Goal: Communication & Community: Answer question/provide support

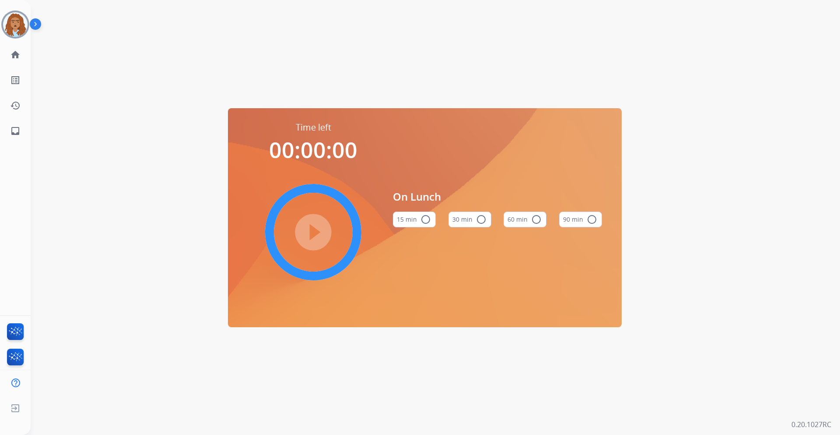
click at [7, 30] on img at bounding box center [15, 24] width 25 height 25
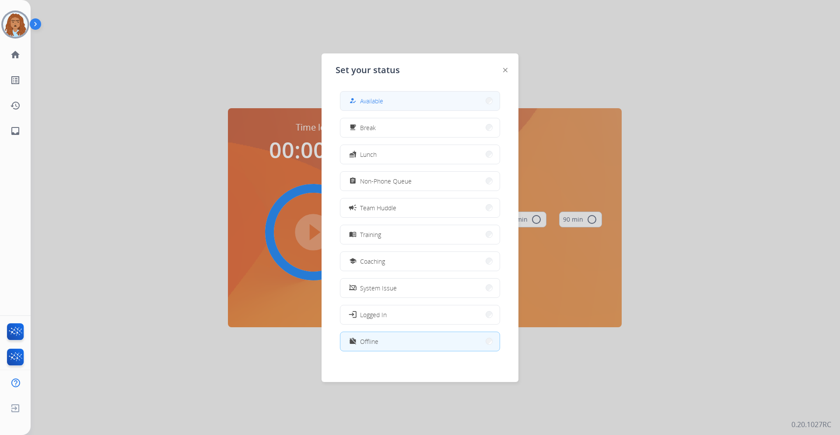
click at [421, 100] on button "how_to_reg Available" at bounding box center [420, 100] width 159 height 19
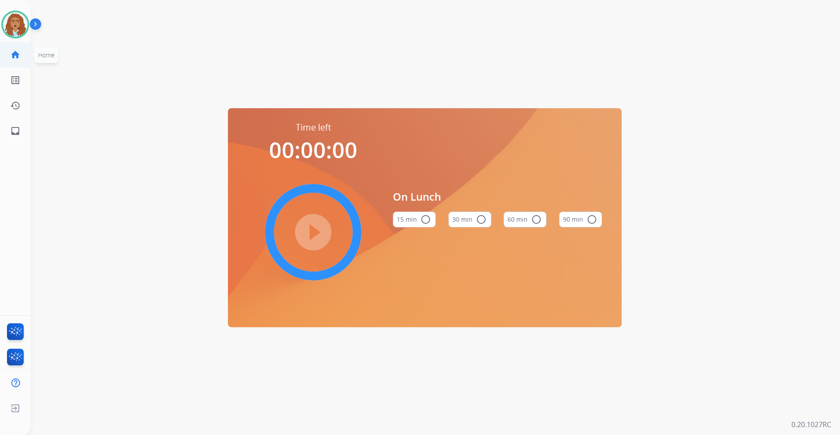
click at [18, 60] on link "home Home" at bounding box center [15, 54] width 25 height 25
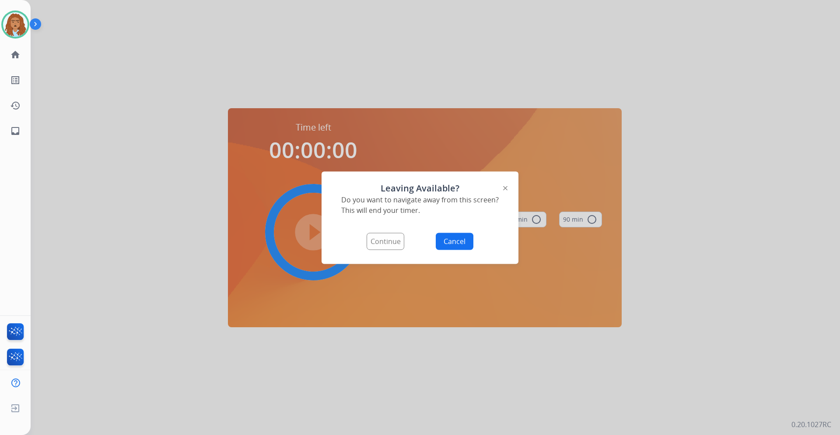
click at [384, 238] on button "Continue" at bounding box center [386, 240] width 38 height 17
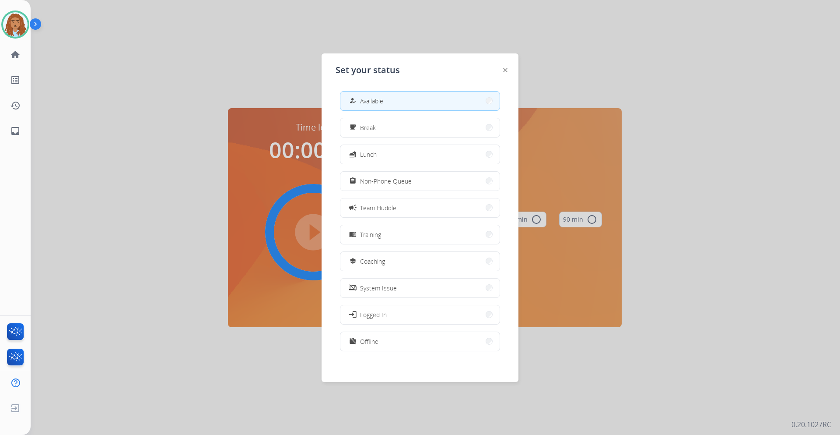
click at [380, 98] on span "Available" at bounding box center [371, 100] width 23 height 9
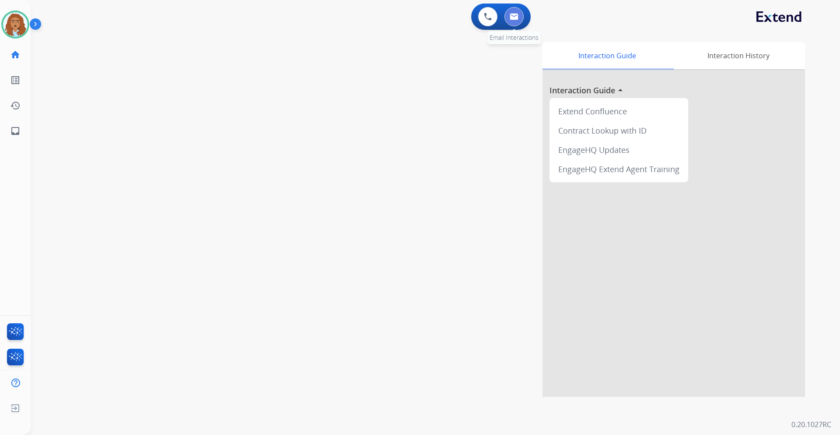
click at [509, 17] on button at bounding box center [514, 16] width 19 height 19
select select "**********"
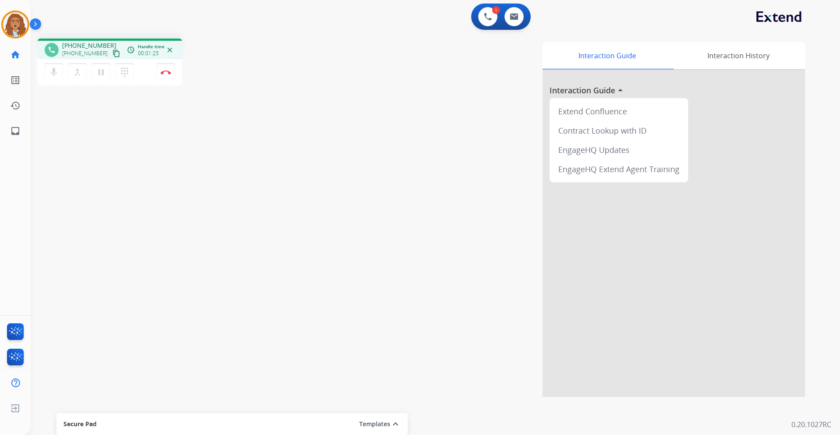
click at [110, 48] on div "[PHONE_NUMBER] [PHONE_NUMBER] content_copy" at bounding box center [92, 50] width 60 height 18
click at [112, 52] on mat-icon "content_copy" at bounding box center [116, 53] width 8 height 8
click at [100, 70] on mat-icon "pause" at bounding box center [101, 72] width 11 height 11
click at [237, 281] on div "phone [PHONE_NUMBER] [PHONE_NUMBER] content_copy access_time Call metrics Queue…" at bounding box center [425, 214] width 789 height 365
click at [104, 70] on mat-icon "play_arrow" at bounding box center [101, 72] width 11 height 11
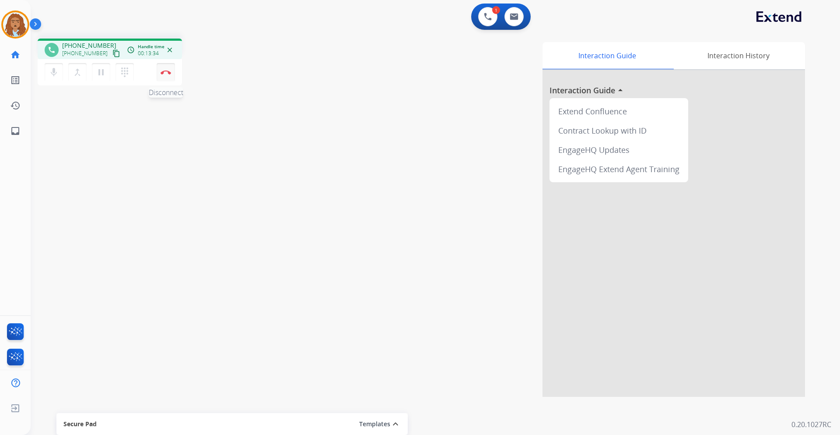
click at [162, 72] on img at bounding box center [166, 72] width 11 height 4
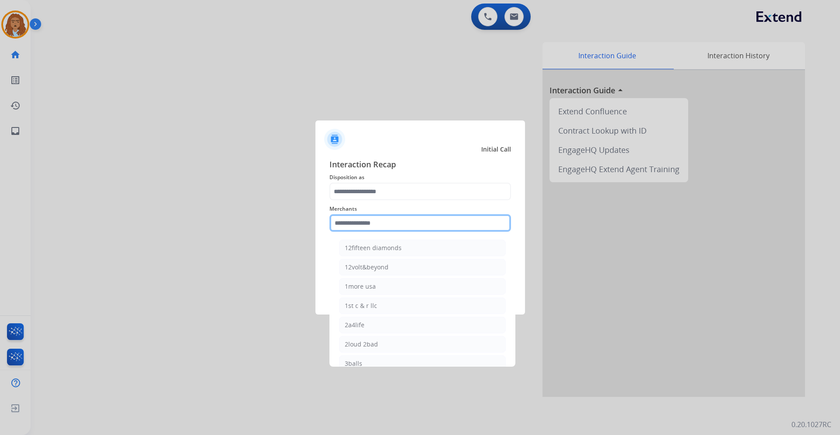
click at [436, 220] on input "text" at bounding box center [421, 223] width 182 height 18
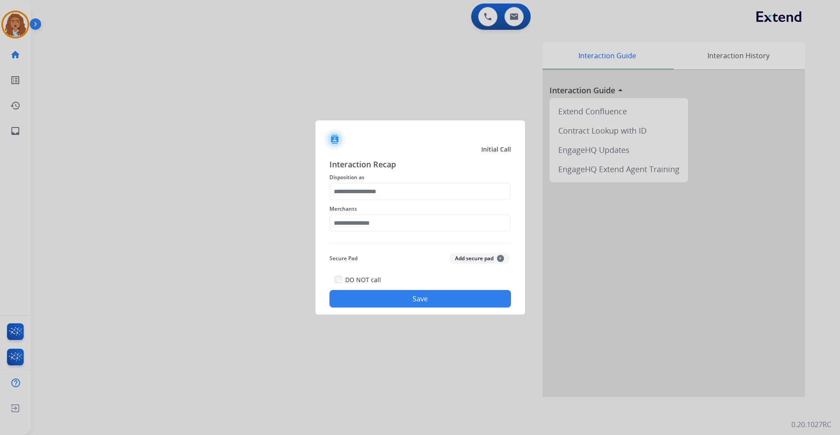
click at [399, 215] on div "Merchants" at bounding box center [421, 217] width 182 height 35
click at [388, 225] on input "text" at bounding box center [421, 223] width 182 height 18
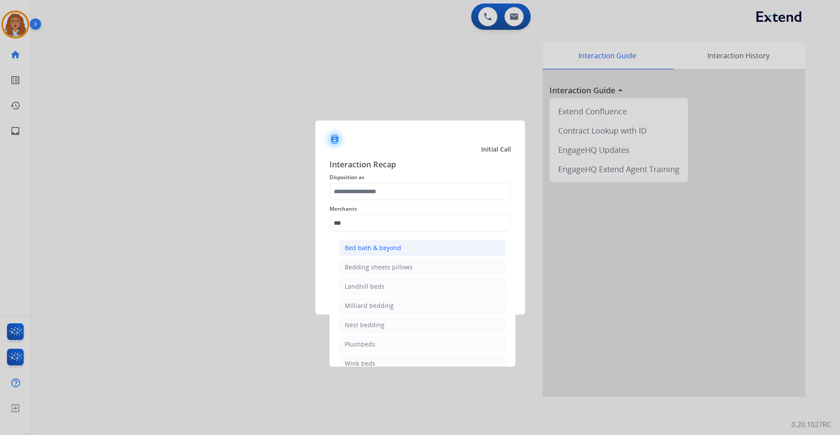
click at [391, 244] on div "Bed bath & beyond" at bounding box center [373, 247] width 56 height 9
type input "**********"
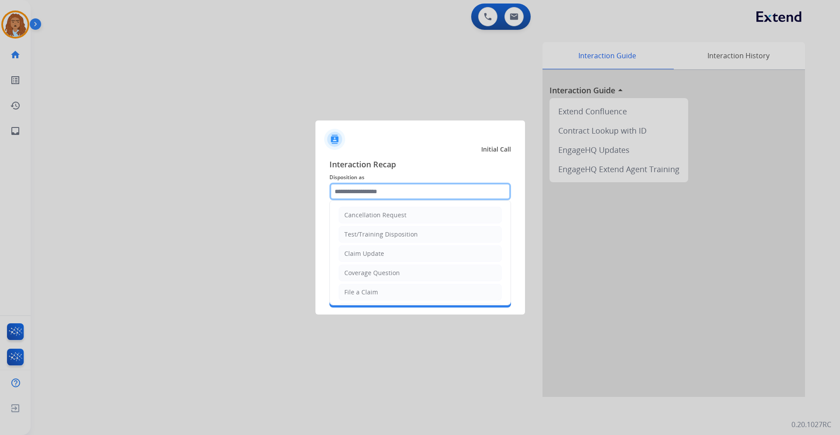
click at [382, 186] on input "text" at bounding box center [421, 192] width 182 height 18
type input "*"
click at [378, 272] on div "Coverage Question" at bounding box center [372, 272] width 56 height 9
type input "**********"
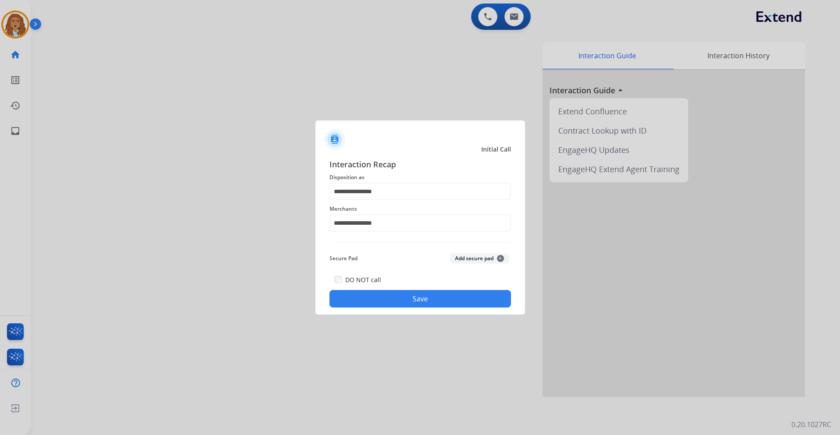
click at [397, 296] on button "Save" at bounding box center [421, 299] width 182 height 18
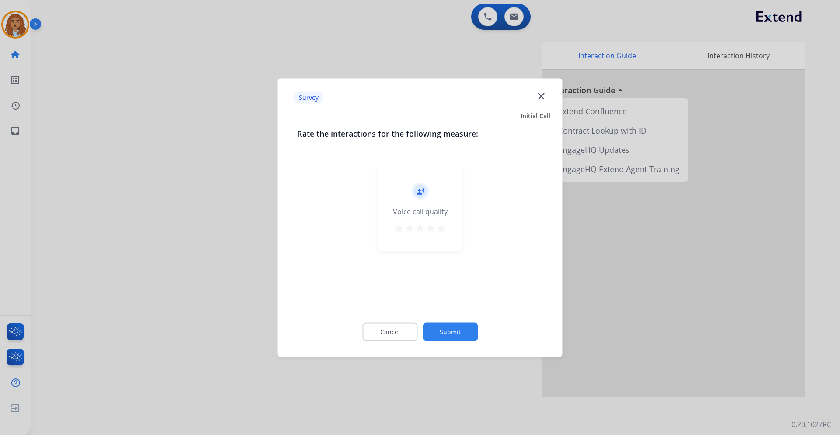
click at [451, 327] on button "Submit" at bounding box center [450, 331] width 55 height 18
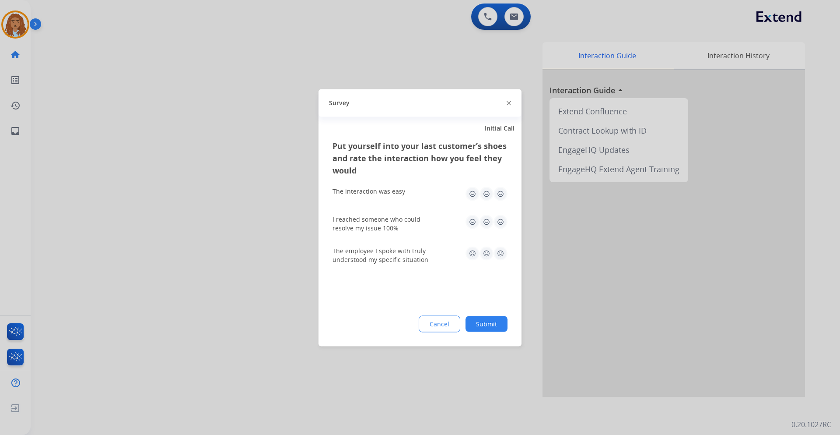
click at [485, 327] on button "Submit" at bounding box center [487, 324] width 42 height 16
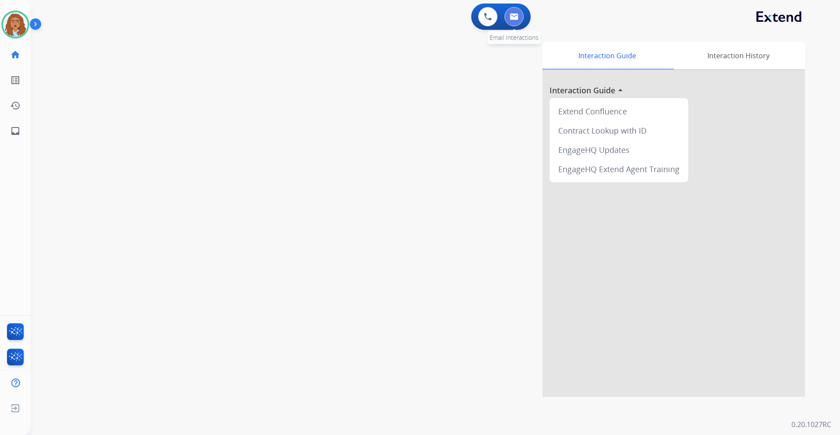
click at [510, 14] on button at bounding box center [514, 16] width 19 height 19
select select "**********"
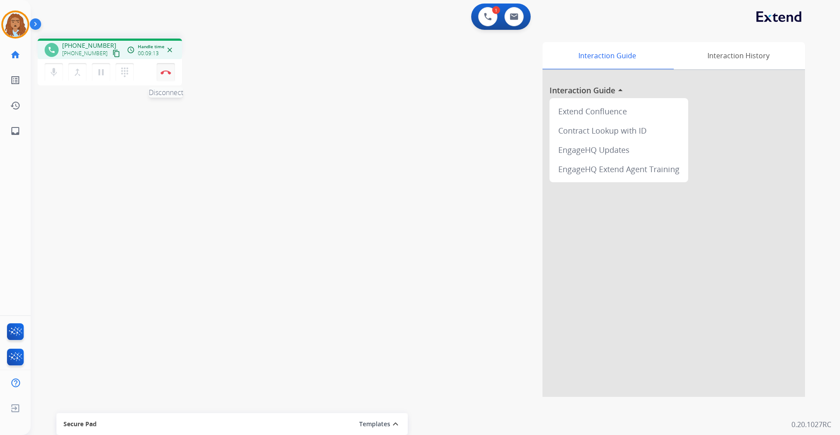
click at [163, 77] on button "Disconnect" at bounding box center [166, 72] width 18 height 18
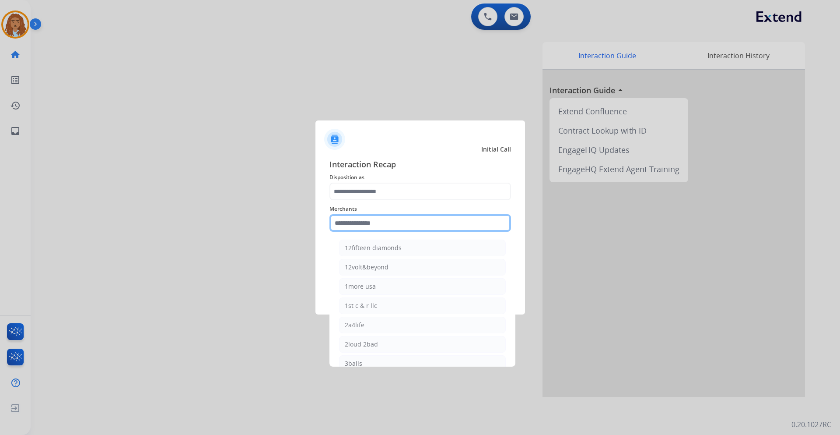
click at [404, 218] on input "text" at bounding box center [421, 223] width 182 height 18
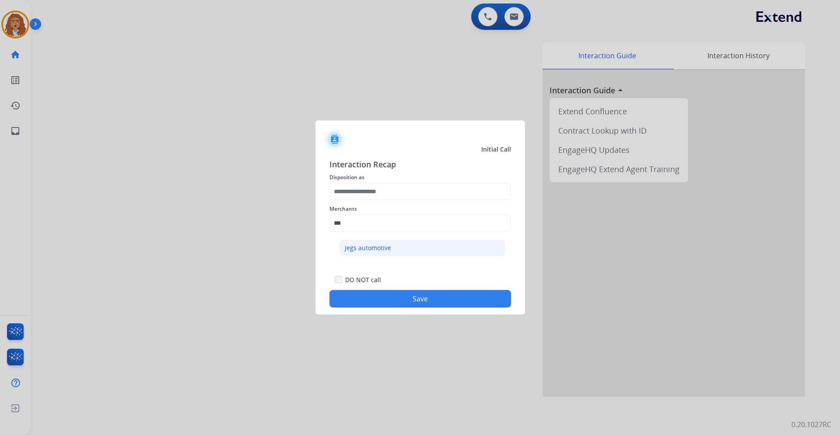
click at [390, 249] on li "Jegs automotive" at bounding box center [422, 247] width 167 height 17
type input "**********"
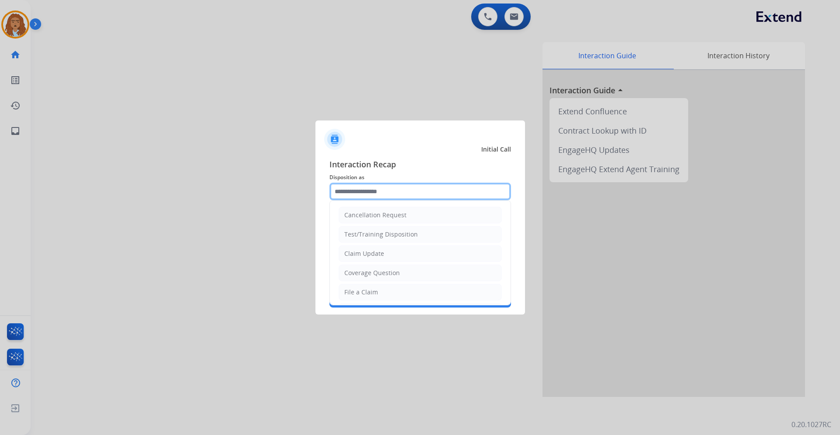
click at [365, 192] on input "text" at bounding box center [421, 192] width 182 height 18
click at [395, 272] on div "Coverage Question" at bounding box center [372, 272] width 56 height 9
type input "**********"
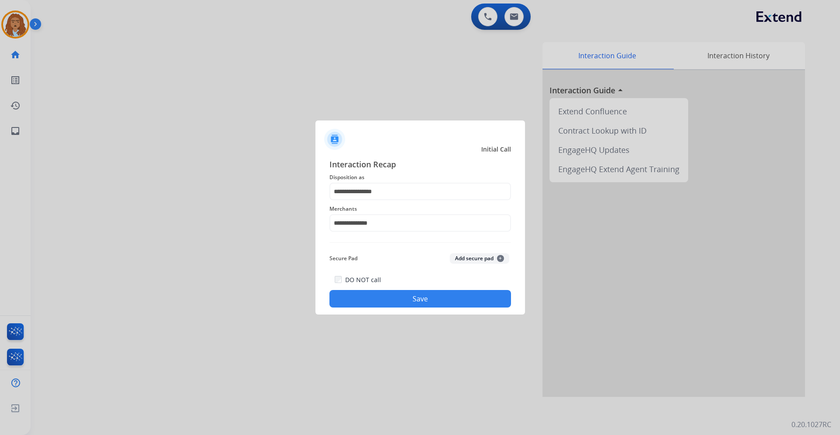
click at [391, 291] on button "Save" at bounding box center [421, 299] width 182 height 18
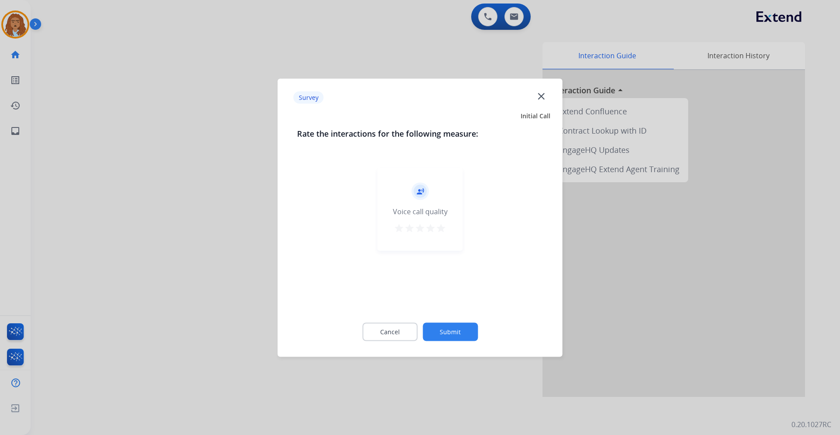
click at [476, 334] on button "Submit" at bounding box center [450, 331] width 55 height 18
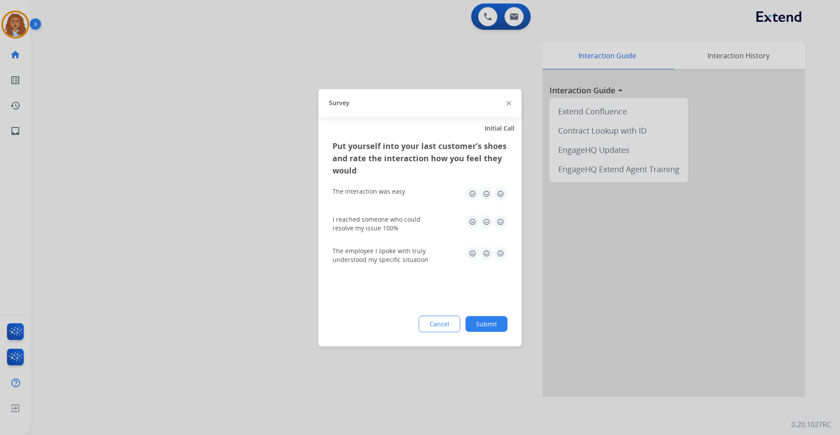
click at [466, 323] on div "Cancel Submit" at bounding box center [420, 323] width 175 height 17
click at [494, 317] on button "Submit" at bounding box center [487, 324] width 42 height 16
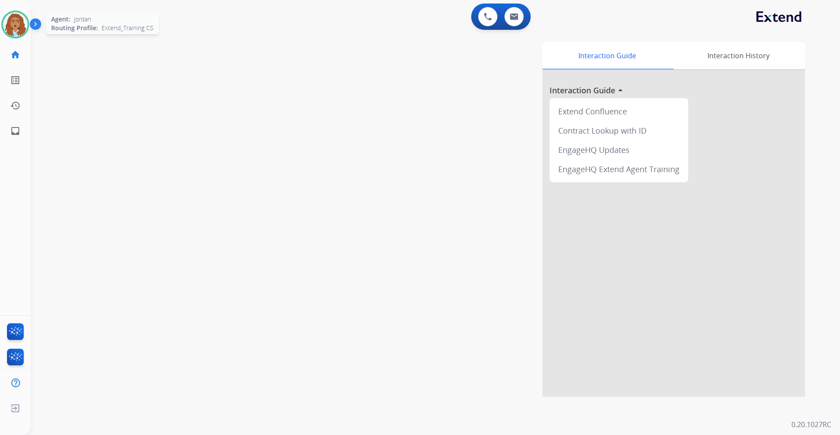
click at [16, 23] on img at bounding box center [15, 24] width 25 height 25
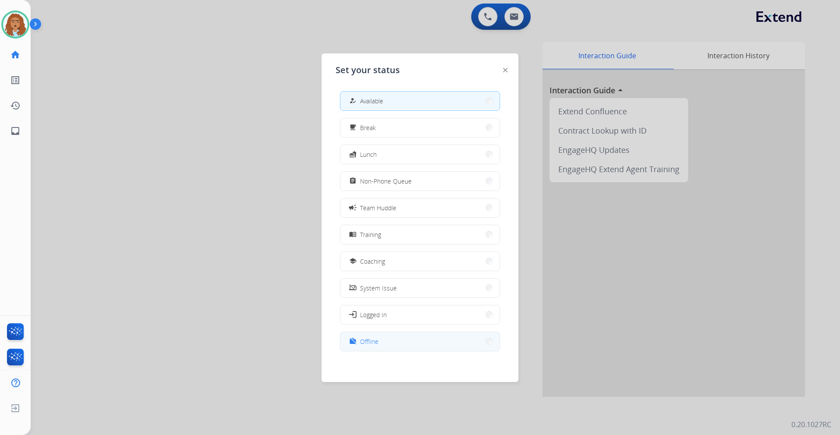
click at [351, 344] on div "work_off" at bounding box center [354, 341] width 13 height 11
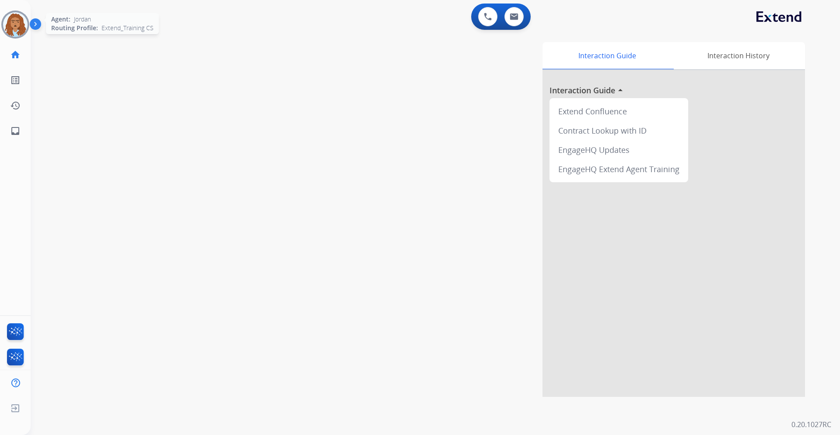
click at [14, 23] on img at bounding box center [15, 24] width 25 height 25
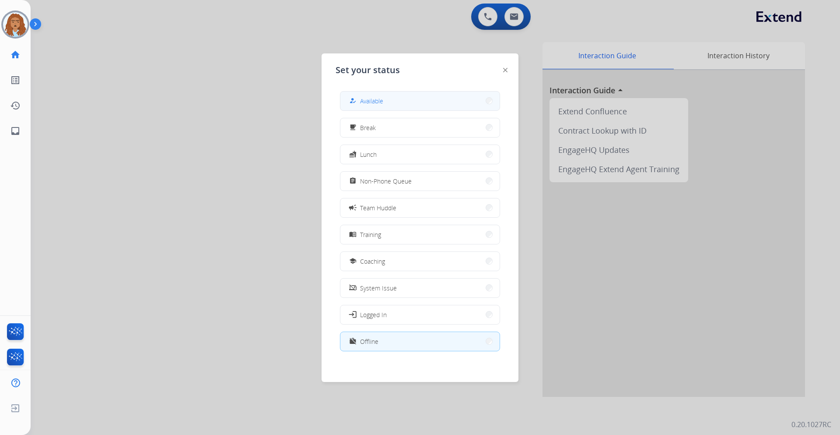
click at [359, 95] on button "how_to_reg Available" at bounding box center [420, 100] width 159 height 19
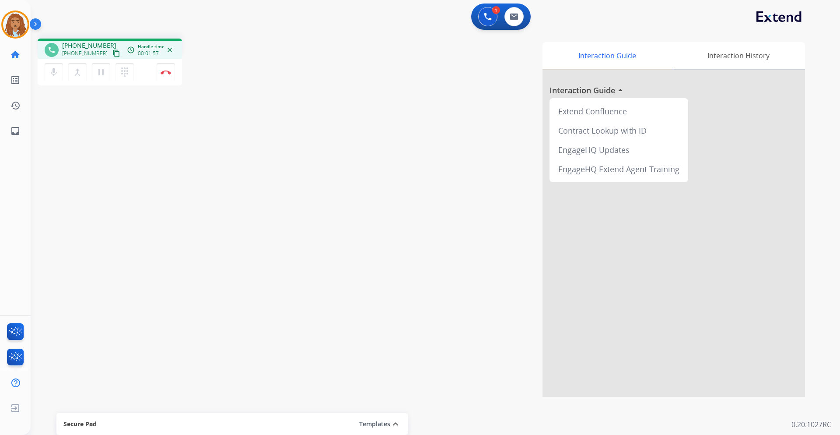
click at [112, 53] on mat-icon "content_copy" at bounding box center [116, 53] width 8 height 8
click at [169, 73] on img at bounding box center [166, 72] width 11 height 4
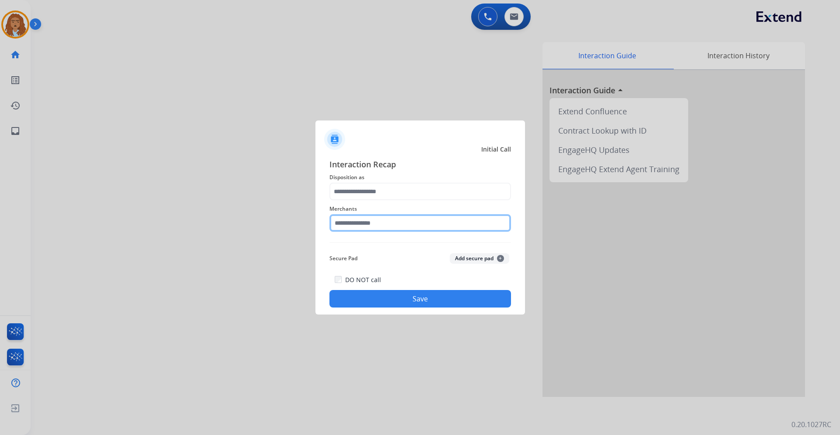
click at [393, 226] on input "text" at bounding box center [421, 223] width 182 height 18
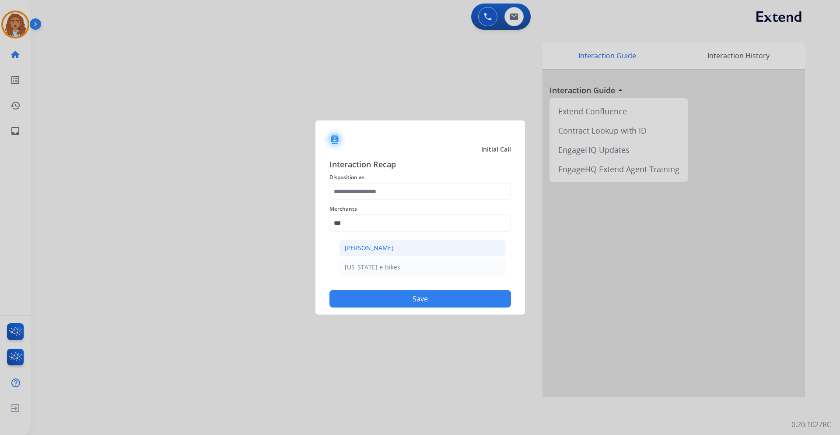
click at [397, 252] on li "[PERSON_NAME]" at bounding box center [422, 247] width 167 height 17
type input "**********"
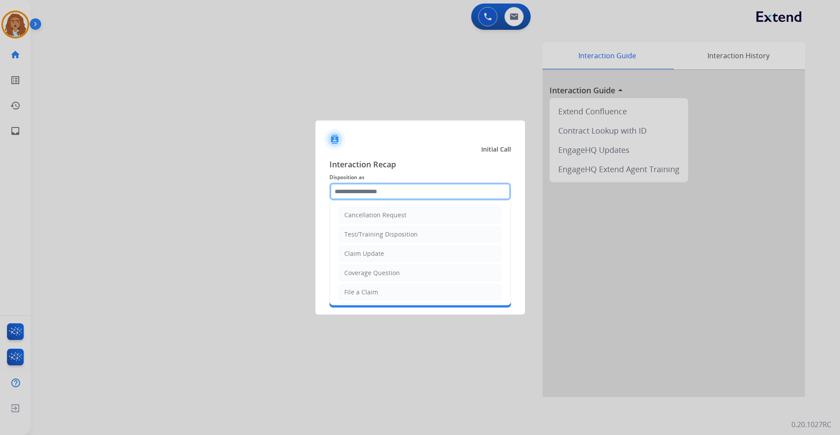
click at [387, 195] on input "text" at bounding box center [421, 192] width 182 height 18
click at [390, 273] on div "Coverage Question" at bounding box center [372, 272] width 56 height 9
type input "**********"
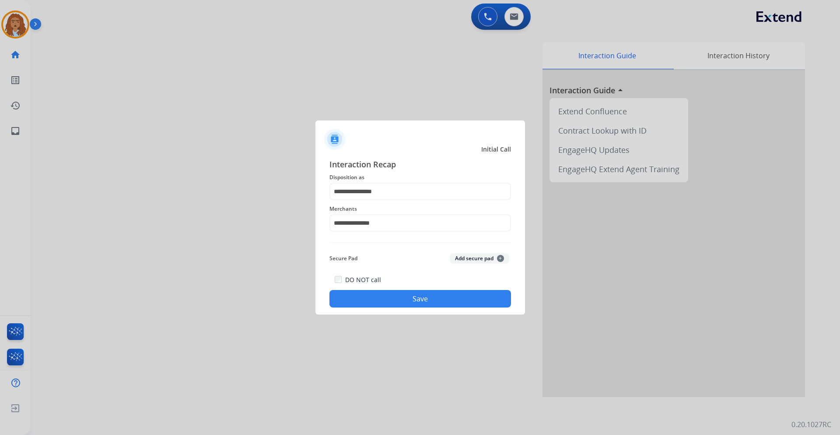
click at [382, 295] on button "Save" at bounding box center [421, 299] width 182 height 18
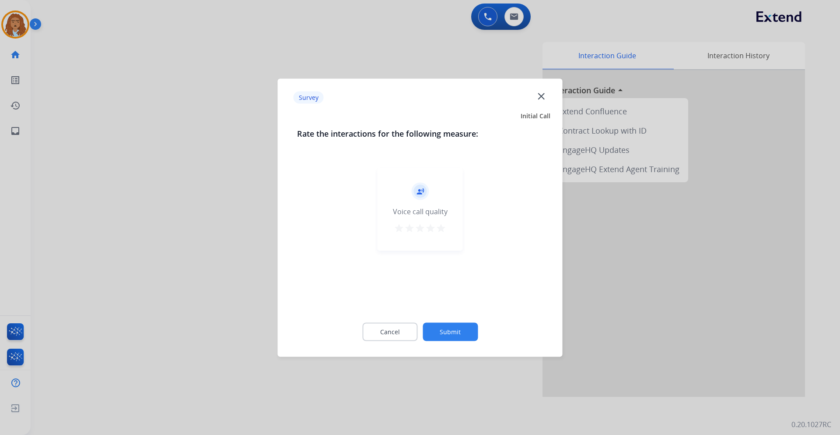
click at [450, 333] on button "Submit" at bounding box center [450, 331] width 55 height 18
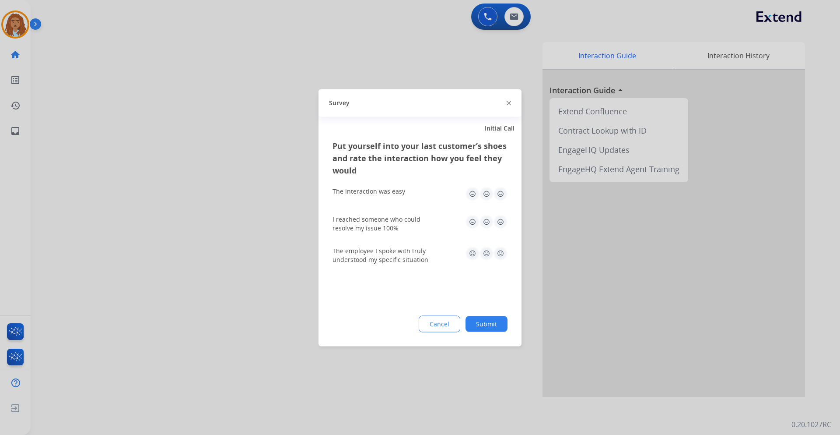
click at [494, 327] on button "Submit" at bounding box center [487, 324] width 42 height 16
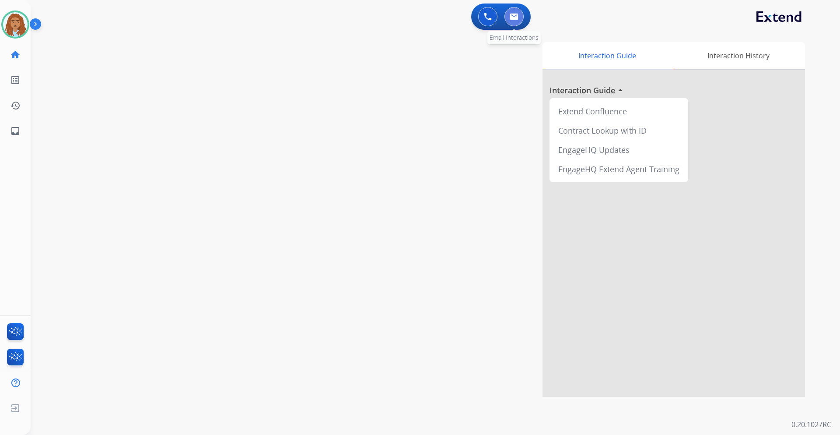
click at [516, 16] on img at bounding box center [514, 16] width 9 height 7
select select "**********"
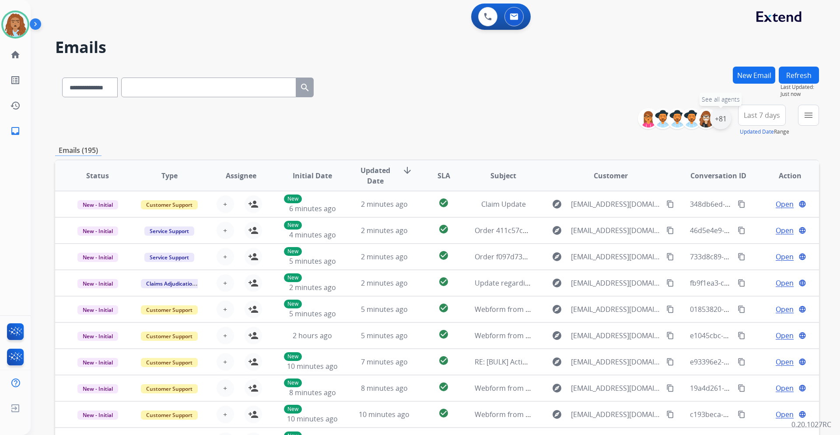
click at [725, 120] on div "+81" at bounding box center [720, 118] width 21 height 21
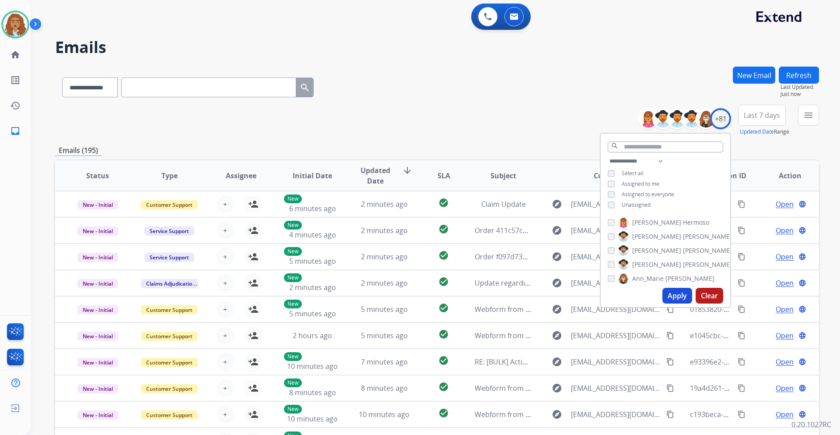
click at [678, 294] on button "Apply" at bounding box center [678, 296] width 30 height 16
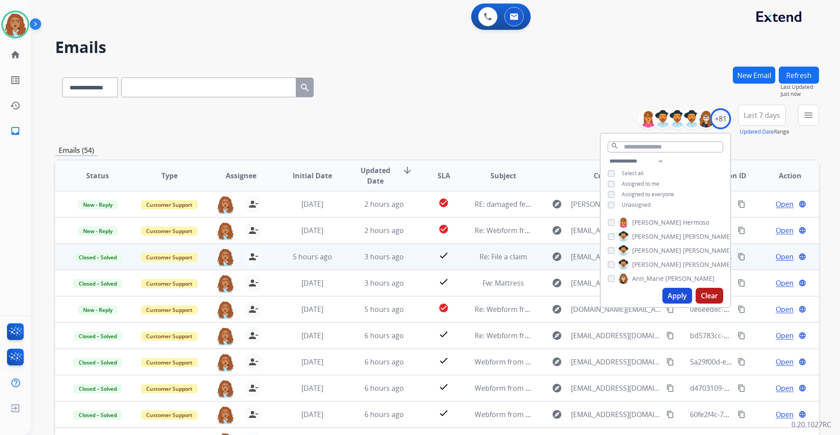
scroll to position [1, 0]
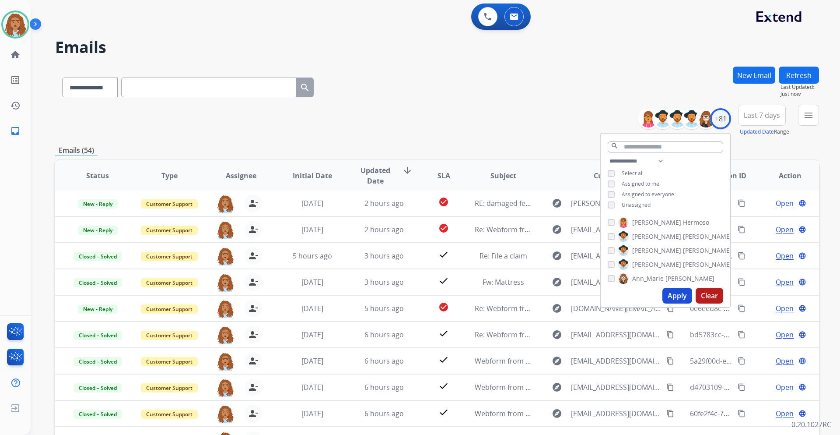
click at [498, 116] on div "**********" at bounding box center [437, 121] width 764 height 32
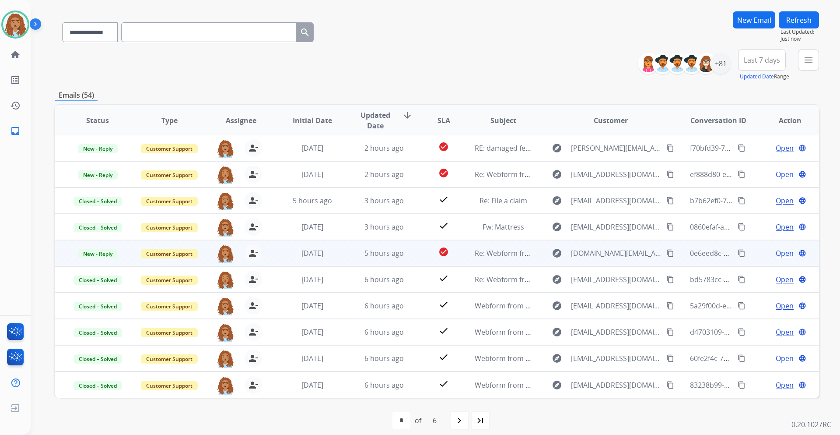
scroll to position [63, 0]
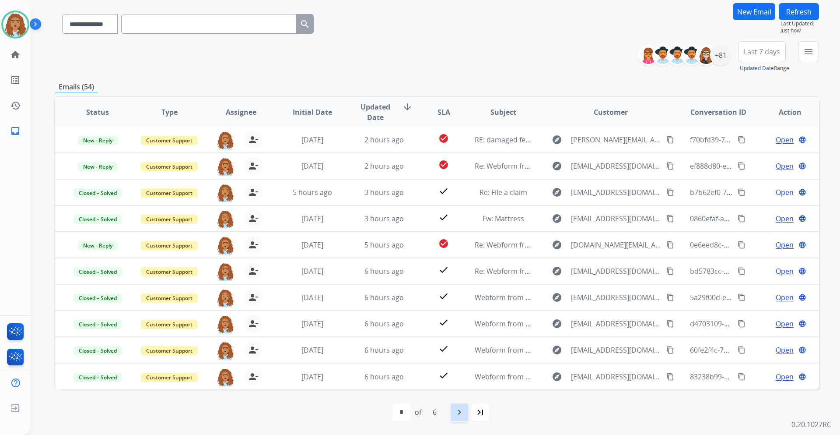
click at [456, 411] on mat-icon "navigate_next" at bounding box center [459, 412] width 11 height 11
click at [380, 409] on div "first_page" at bounding box center [374, 411] width 19 height 19
select select "*"
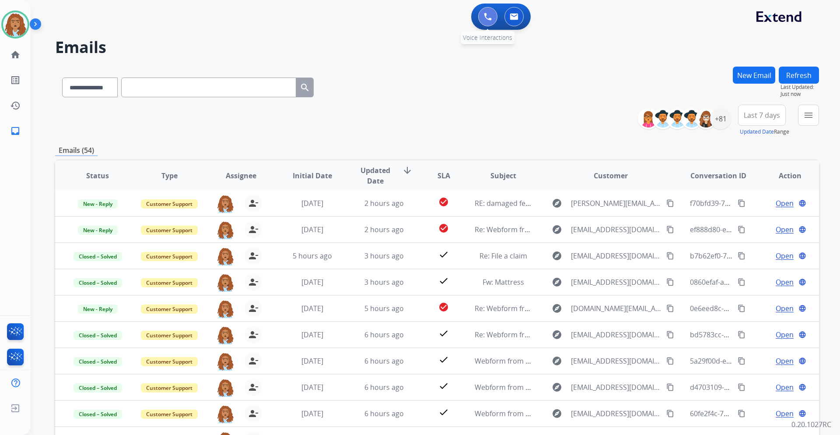
click at [494, 16] on button at bounding box center [487, 16] width 19 height 19
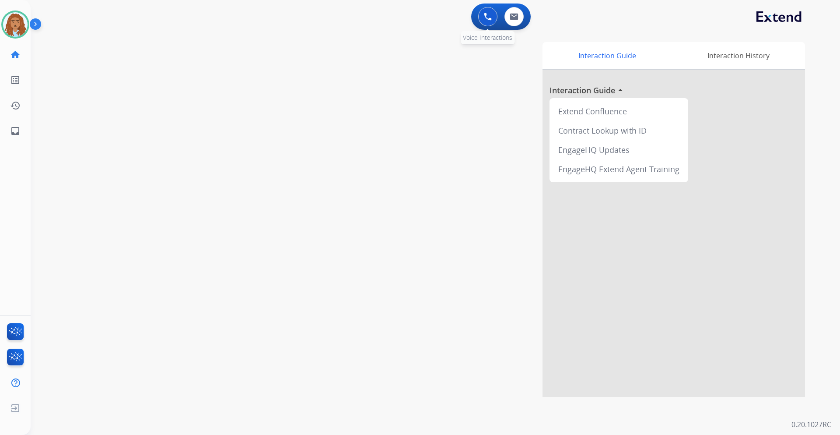
click at [485, 17] on img at bounding box center [488, 17] width 8 height 8
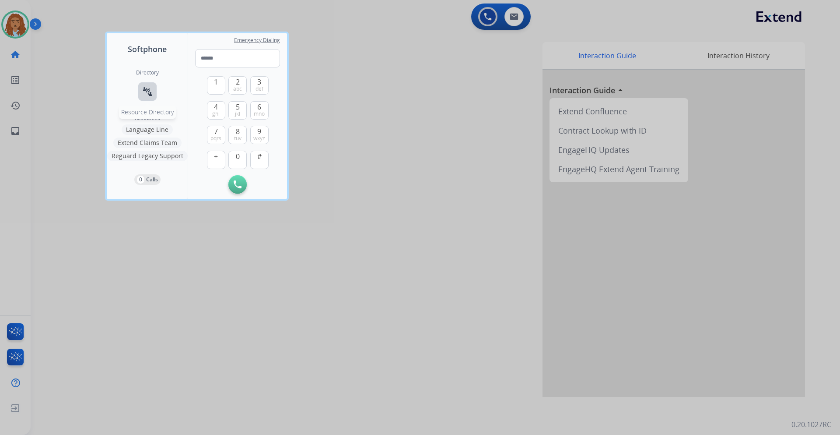
click at [148, 90] on mat-icon "connect_without_contact" at bounding box center [147, 91] width 11 height 11
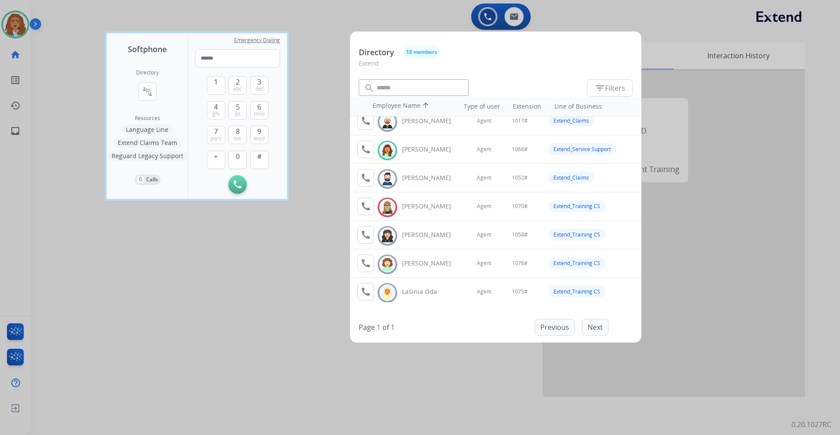
scroll to position [71, 0]
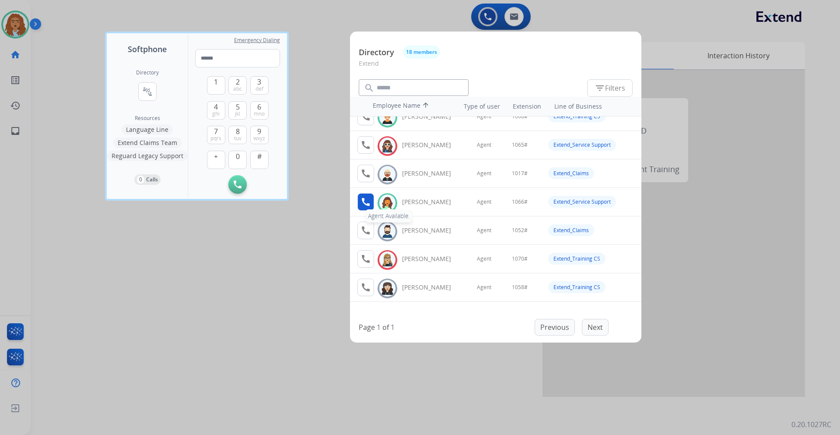
click at [369, 193] on div "call Agent Available. Available [PERSON_NAME]" at bounding box center [409, 202] width 103 height 18
click at [367, 209] on button "call Agent Available." at bounding box center [366, 202] width 17 height 18
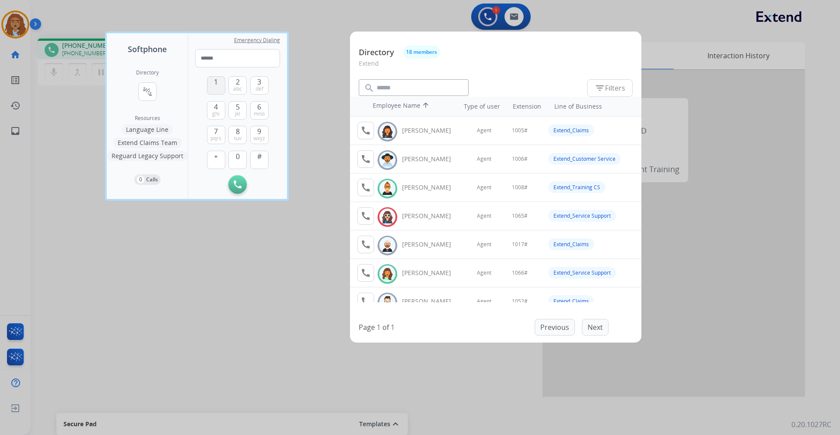
click at [213, 82] on button "1" at bounding box center [216, 85] width 18 height 18
click at [240, 156] on button "0" at bounding box center [237, 160] width 18 height 18
click at [257, 104] on button "6 mno" at bounding box center [259, 110] width 18 height 18
click at [254, 160] on button "#" at bounding box center [259, 160] width 18 height 18
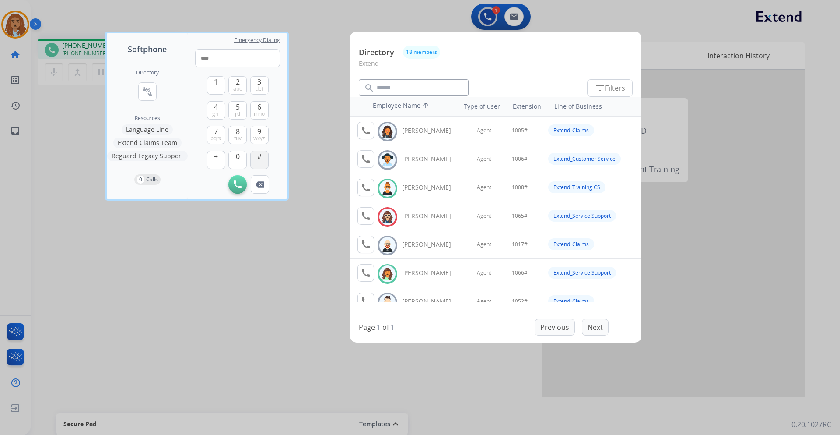
type input "*****"
click at [288, 344] on div at bounding box center [420, 217] width 840 height 435
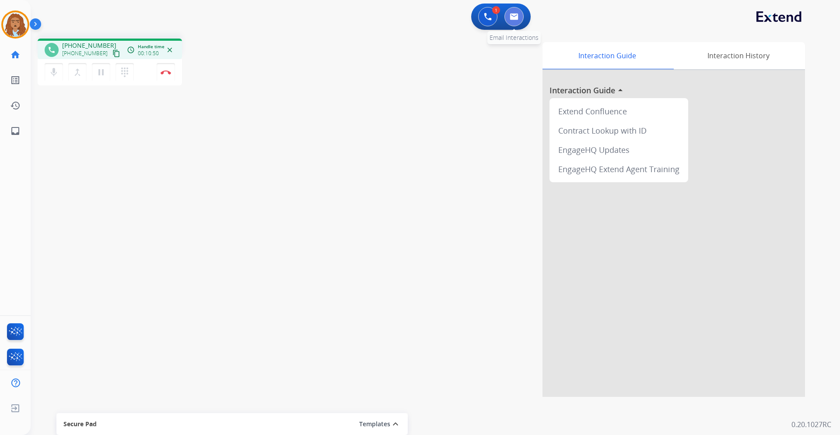
click at [515, 17] on img at bounding box center [514, 16] width 9 height 7
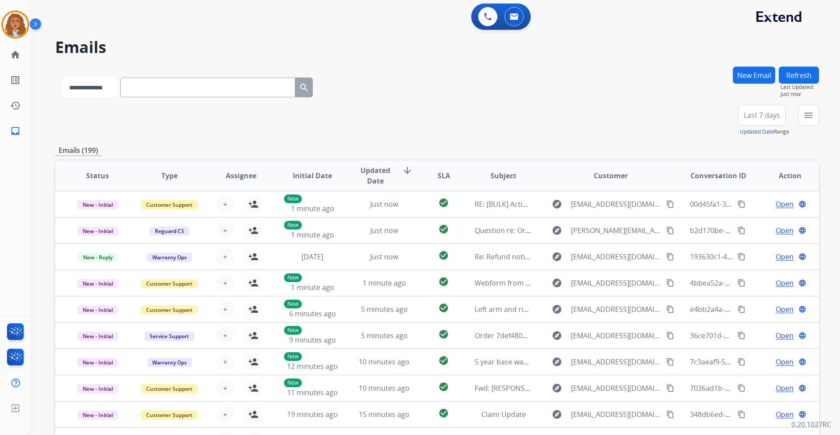
click at [80, 93] on select "**********" at bounding box center [89, 87] width 55 height 20
select select "**********"
click at [62, 77] on select "**********" at bounding box center [89, 87] width 55 height 20
paste input "**********"
type input "**********"
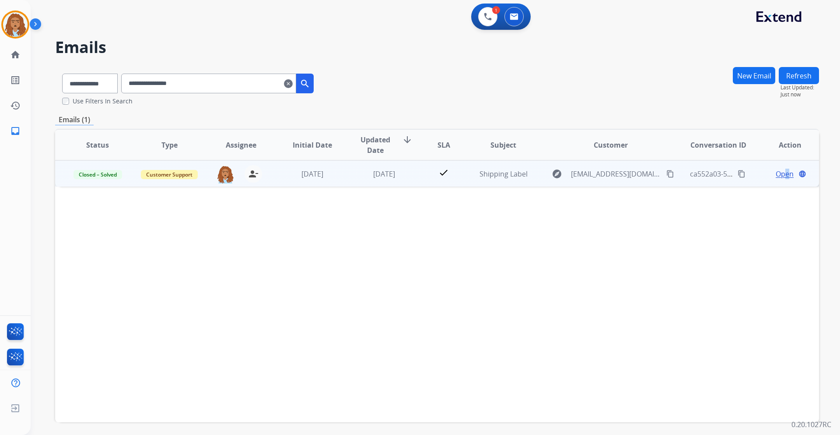
click at [781, 176] on span "Open" at bounding box center [785, 174] width 18 height 11
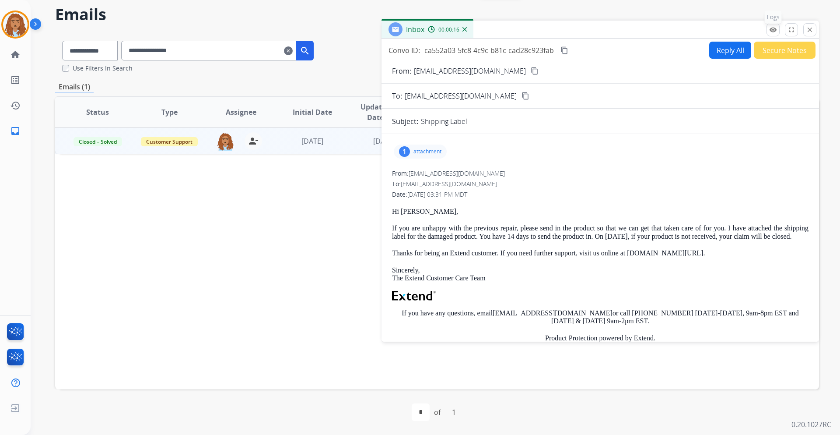
click at [776, 30] on mat-icon "remove_red_eye" at bounding box center [774, 30] width 8 height 8
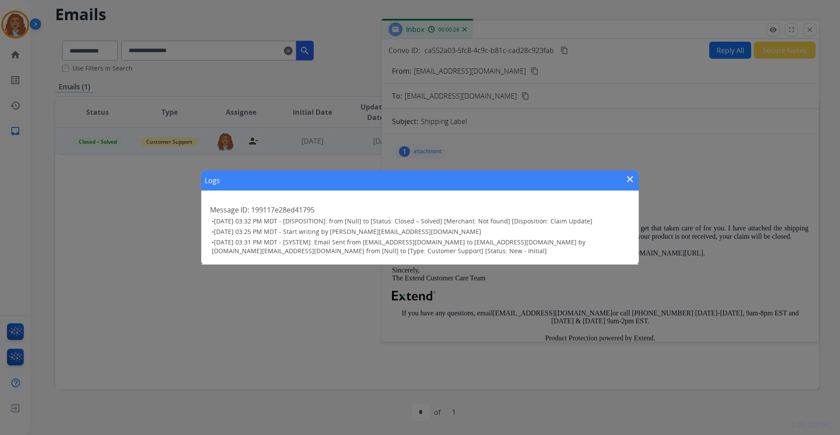
click at [635, 178] on mat-icon "close" at bounding box center [630, 179] width 11 height 11
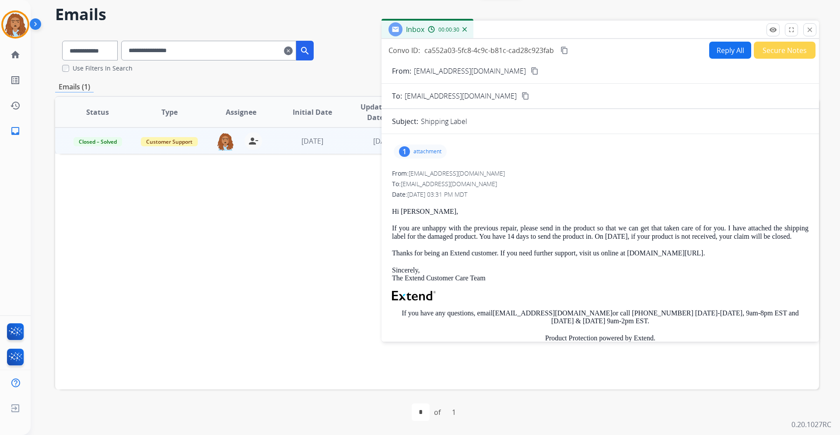
click at [416, 152] on p "attachment" at bounding box center [428, 151] width 28 height 7
click at [668, 167] on div "1 attachment packing-slip-0b3bb378-49d7-4f99-a642-815d39eb1fde.pdf download Fro…" at bounding box center [601, 280] width 438 height 279
click at [662, 172] on div "From: [EMAIL_ADDRESS][DOMAIN_NAME] [DOMAIN_NAME][EMAIL_ADDRESS][DOMAIN_NAME]" at bounding box center [600, 173] width 417 height 9
click at [437, 153] on p "attachment" at bounding box center [428, 151] width 28 height 7
click at [810, 29] on mat-icon "close" at bounding box center [810, 30] width 8 height 8
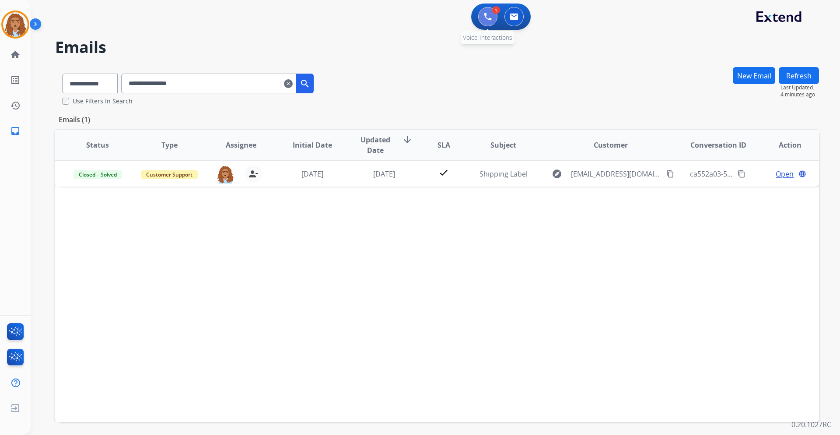
click at [483, 18] on button at bounding box center [487, 16] width 19 height 19
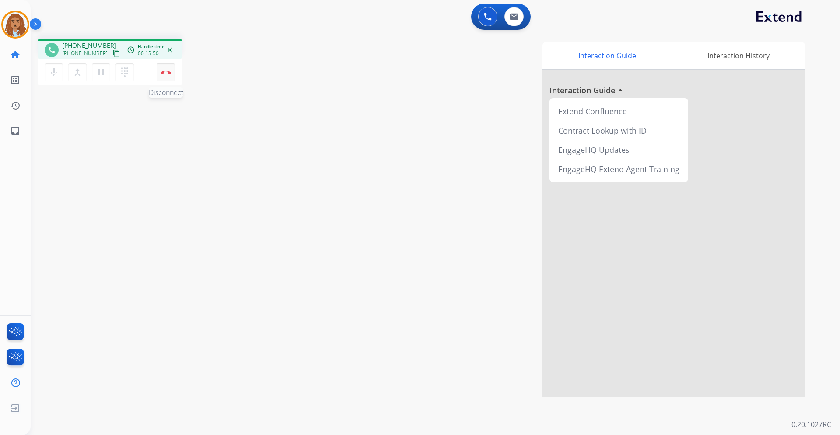
click at [170, 72] on img at bounding box center [166, 72] width 11 height 4
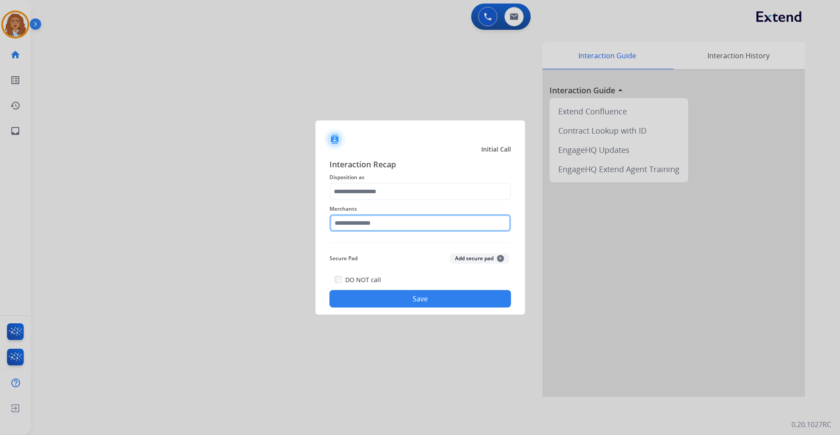
click at [397, 226] on input "text" at bounding box center [421, 223] width 182 height 18
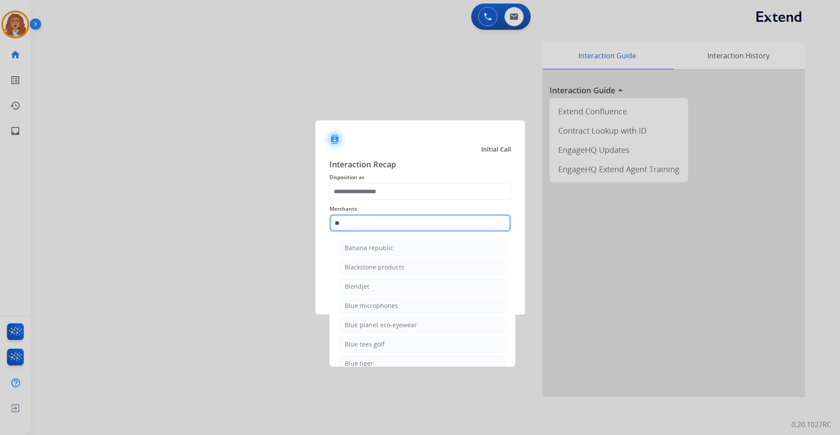
type input "*"
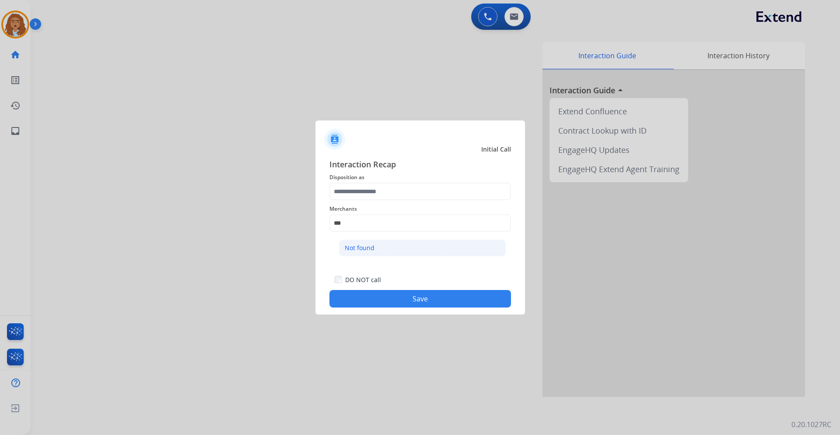
click at [364, 251] on div "Not found" at bounding box center [360, 247] width 30 height 9
type input "*********"
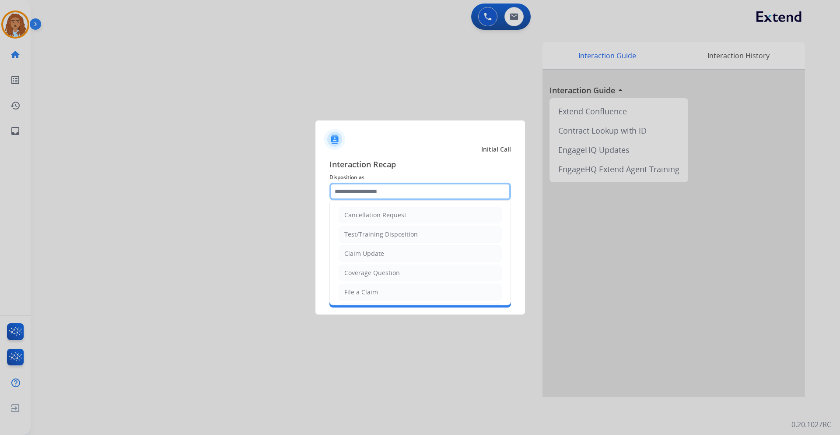
click at [380, 190] on input "text" at bounding box center [421, 192] width 182 height 18
click at [377, 271] on div "Coverage Question" at bounding box center [372, 272] width 56 height 9
type input "**********"
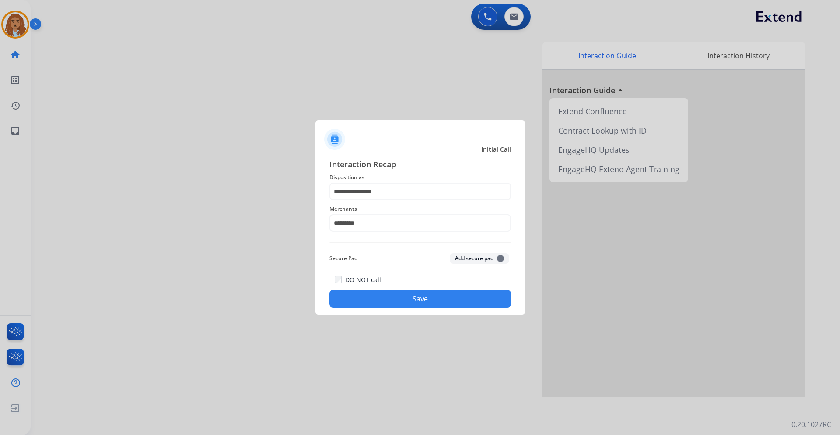
click at [428, 297] on button "Save" at bounding box center [421, 299] width 182 height 18
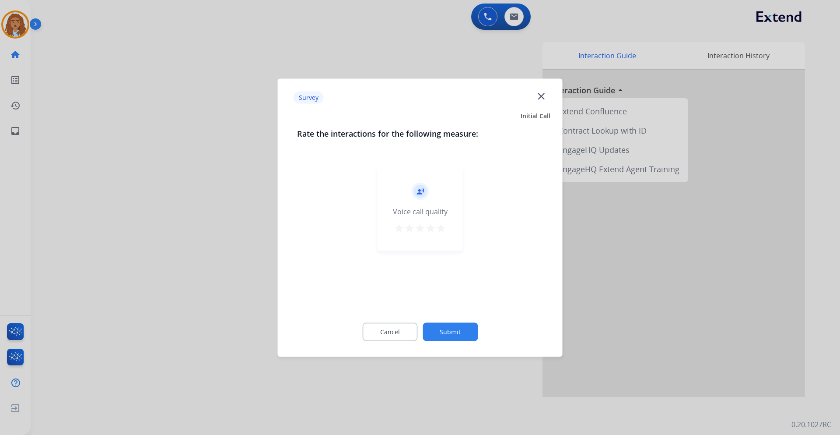
click at [448, 329] on button "Submit" at bounding box center [450, 331] width 55 height 18
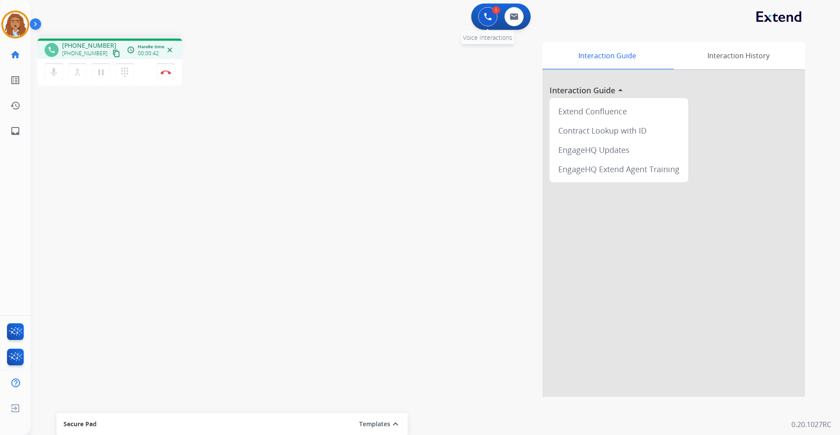
click at [488, 18] on img at bounding box center [488, 17] width 8 height 8
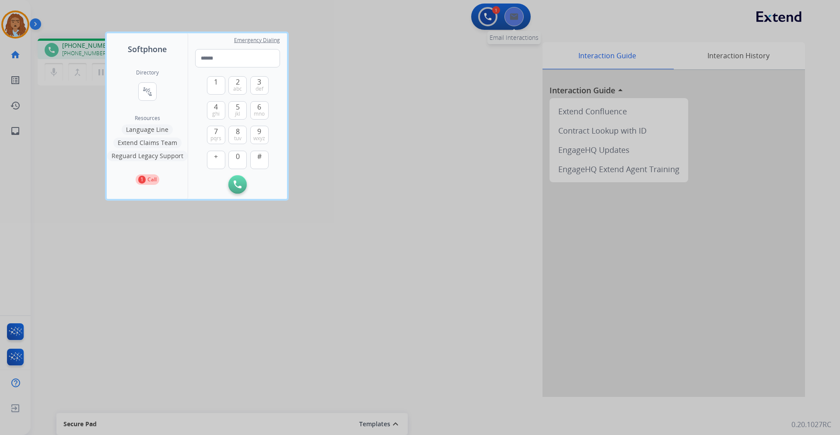
click at [507, 18] on div at bounding box center [420, 217] width 840 height 435
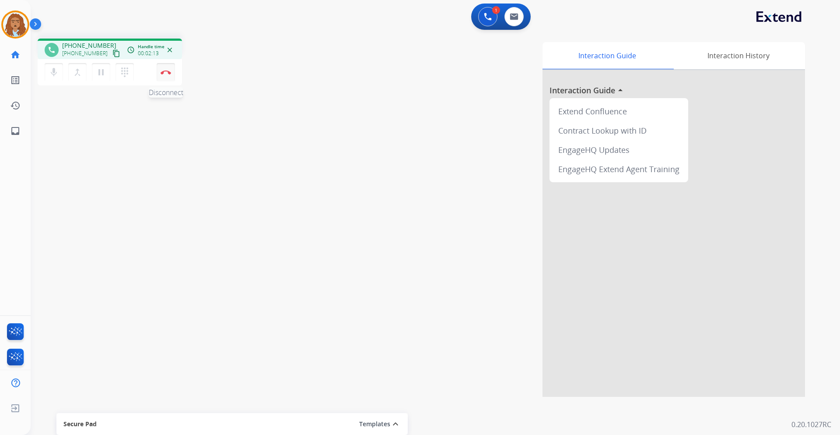
click at [163, 76] on button "Disconnect" at bounding box center [166, 72] width 18 height 18
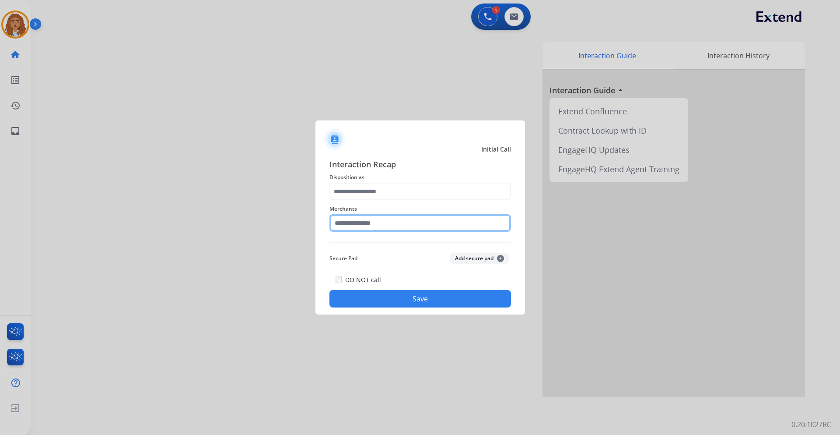
click at [372, 224] on input "text" at bounding box center [421, 223] width 182 height 18
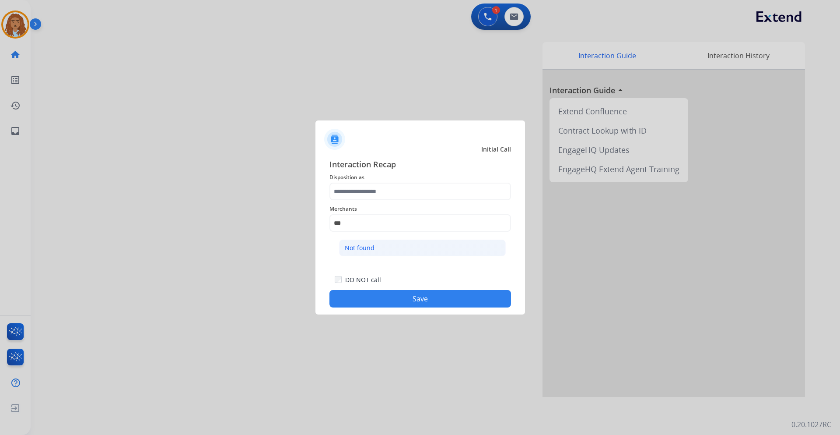
click at [364, 247] on div "Not found" at bounding box center [360, 247] width 30 height 9
type input "*********"
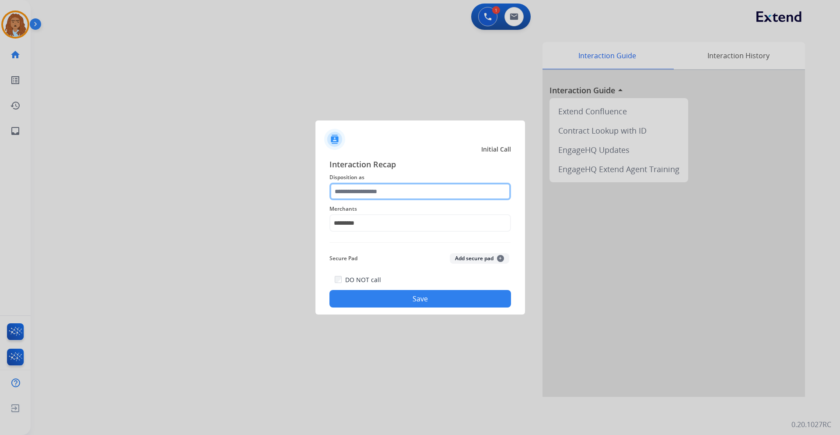
click at [348, 191] on input "text" at bounding box center [421, 192] width 182 height 18
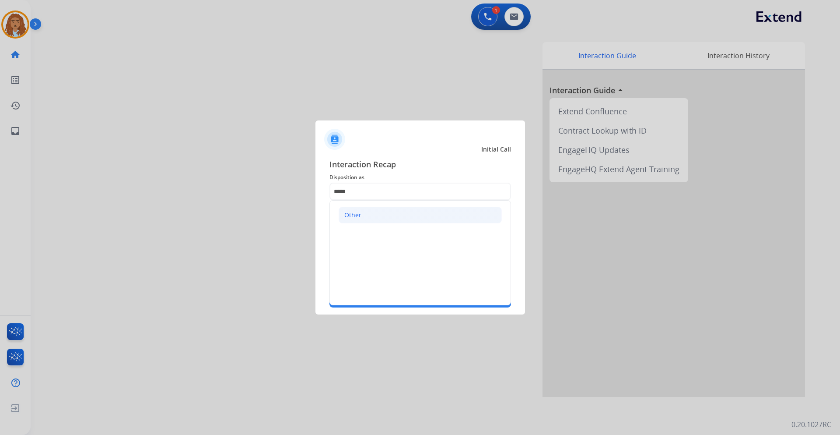
click at [374, 213] on li "Other" at bounding box center [420, 215] width 163 height 17
type input "*****"
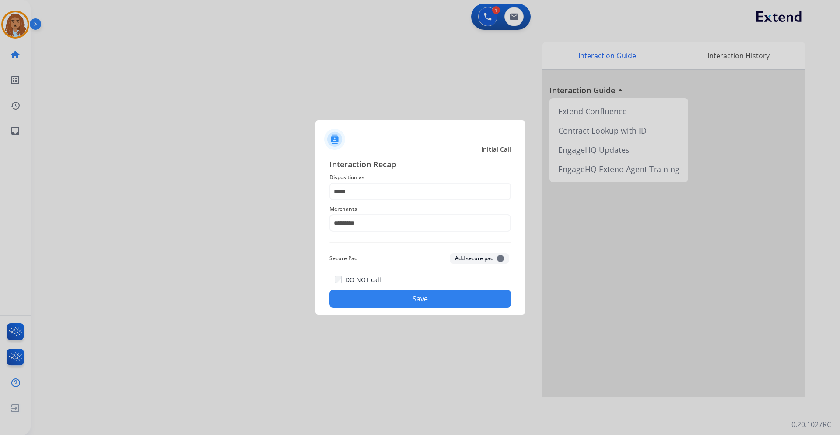
click at [393, 296] on button "Save" at bounding box center [421, 299] width 182 height 18
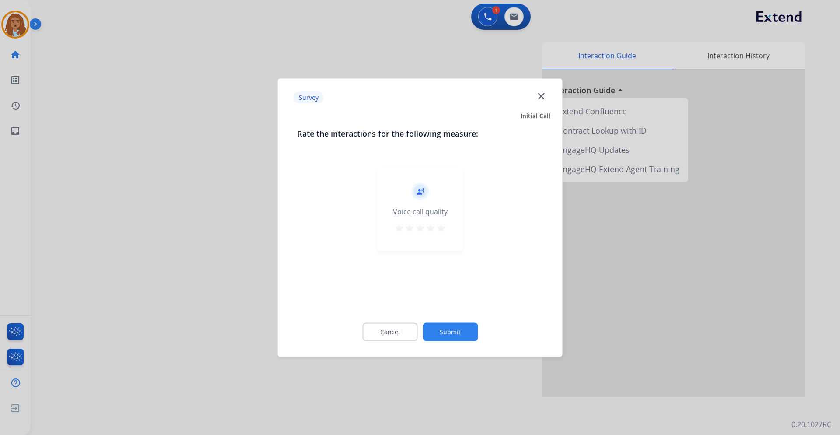
click at [441, 334] on button "Submit" at bounding box center [450, 331] width 55 height 18
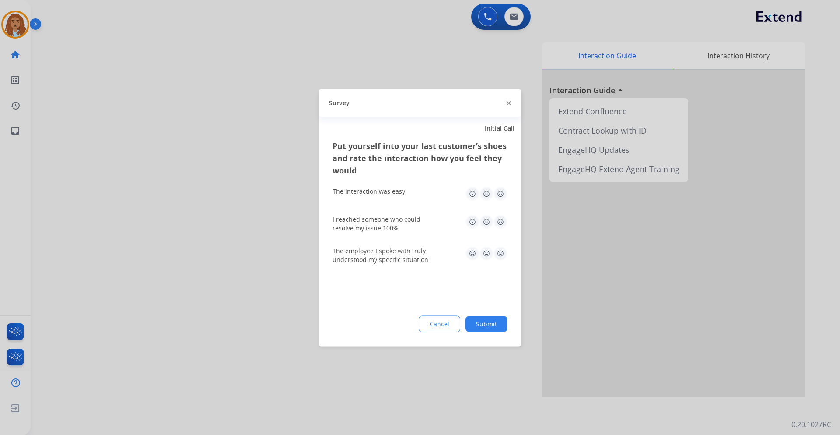
click at [478, 327] on button "Submit" at bounding box center [487, 324] width 42 height 16
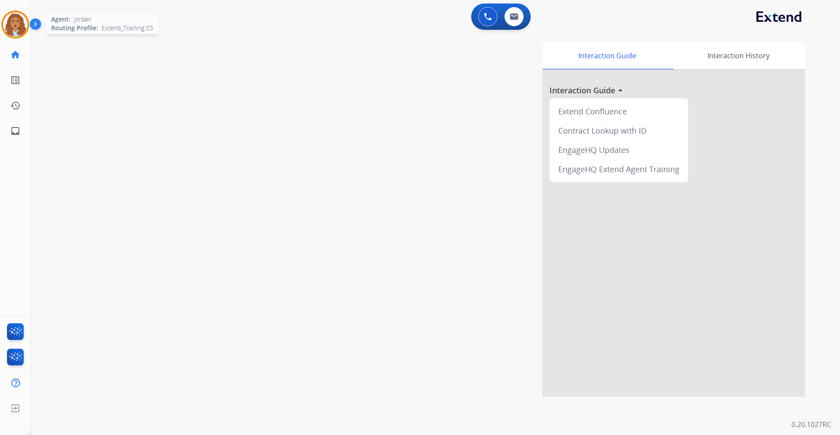
click at [22, 33] on img at bounding box center [15, 24] width 25 height 25
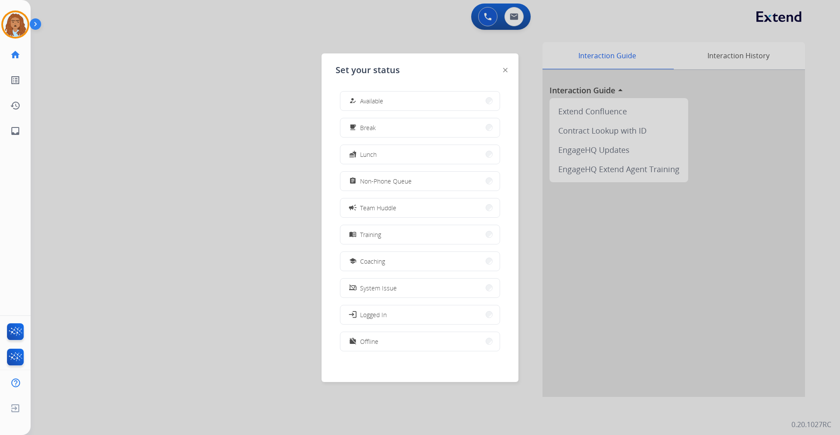
click at [391, 180] on span "Non-Phone Queue" at bounding box center [386, 180] width 52 height 9
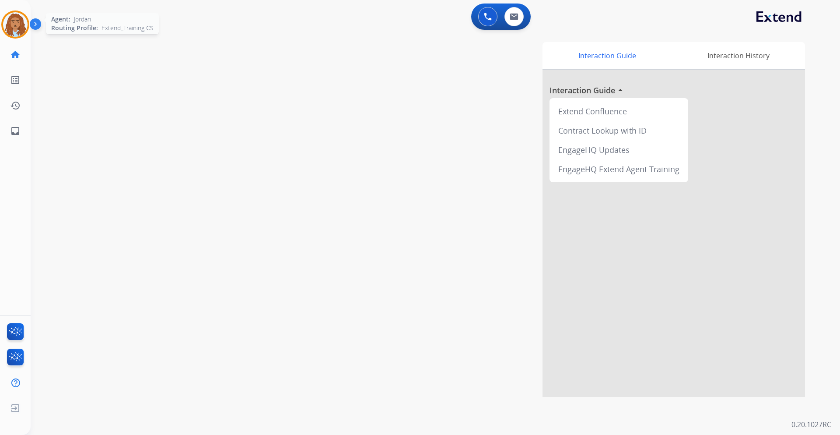
click at [17, 25] on img at bounding box center [15, 24] width 25 height 25
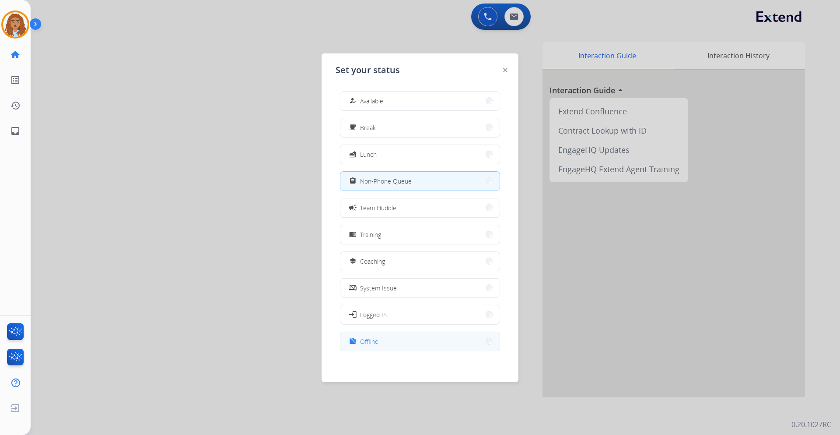
click at [381, 348] on button "work_off Offline" at bounding box center [420, 341] width 159 height 19
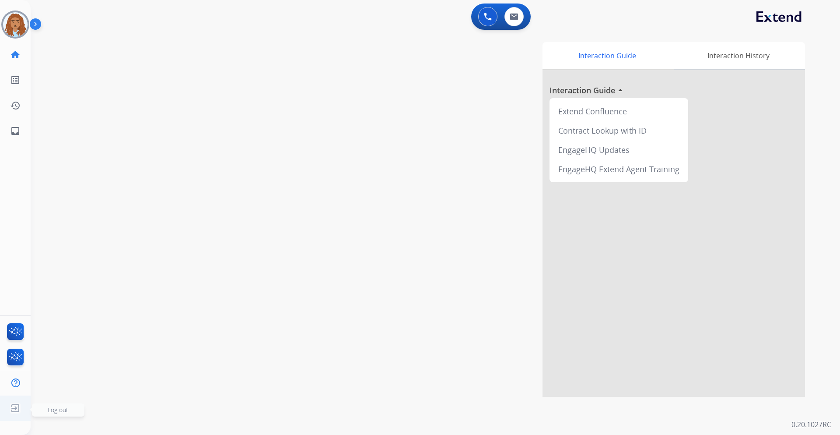
click at [17, 407] on img at bounding box center [15, 408] width 16 height 17
click at [14, 403] on img at bounding box center [15, 408] width 16 height 17
